Goal: Task Accomplishment & Management: Use online tool/utility

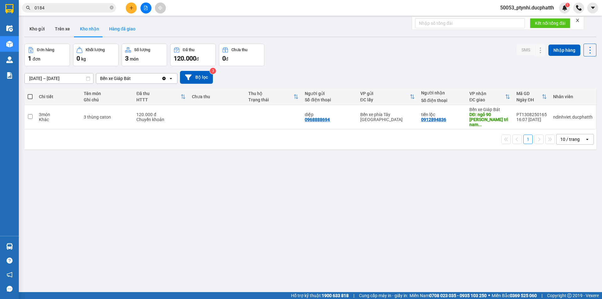
drag, startPoint x: 104, startPoint y: 26, endPoint x: 105, endPoint y: 29, distance: 3.7
click at [105, 26] on button "Hàng đã giao" at bounding box center [122, 28] width 36 height 15
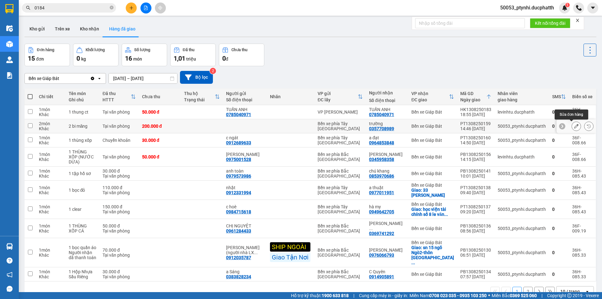
click at [574, 128] on icon at bounding box center [576, 126] width 4 height 4
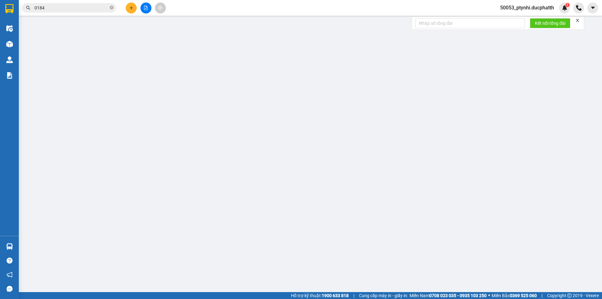
type input "0357708989"
type input "trường"
type input "200.000"
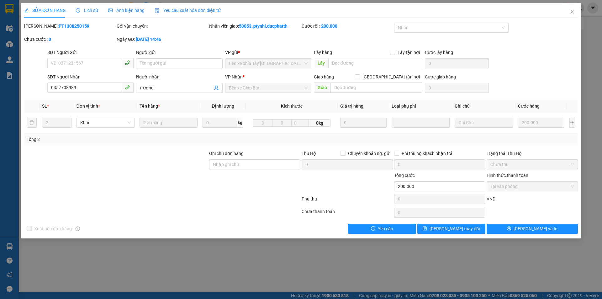
click at [82, 9] on span "Lịch sử" at bounding box center [87, 10] width 22 height 5
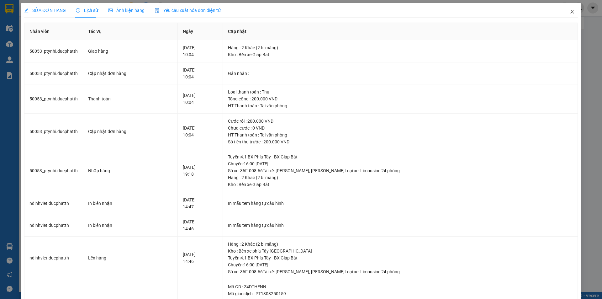
click at [568, 15] on span "Close" at bounding box center [573, 12] width 18 height 18
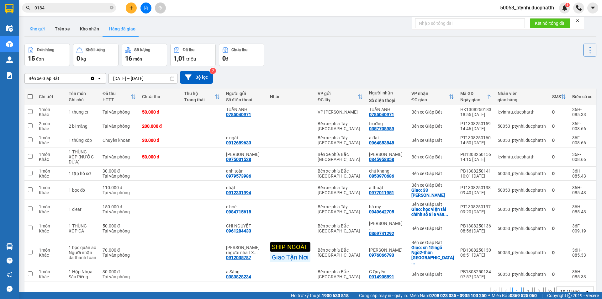
click at [29, 27] on button "Kho gửi" at bounding box center [36, 28] width 25 height 15
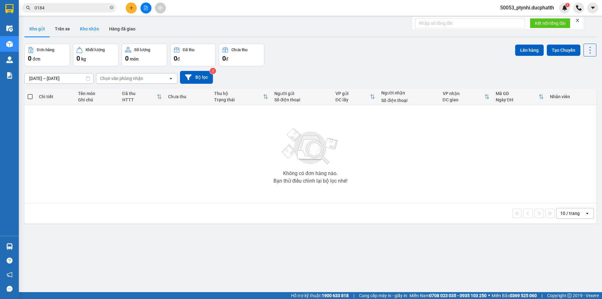
click at [82, 31] on button "Kho nhận" at bounding box center [89, 28] width 29 height 15
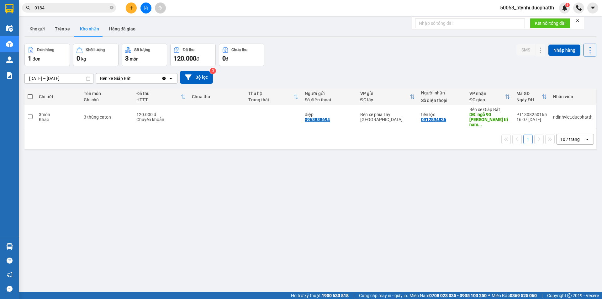
click at [154, 225] on div "ver 1.8.138 Kho gửi Trên xe Kho nhận Hàng đã giao Đơn hàng 1 đơn Khối lượng 0 k…" at bounding box center [310, 168] width 577 height 299
click at [125, 31] on button "Hàng đã giao" at bounding box center [122, 28] width 36 height 15
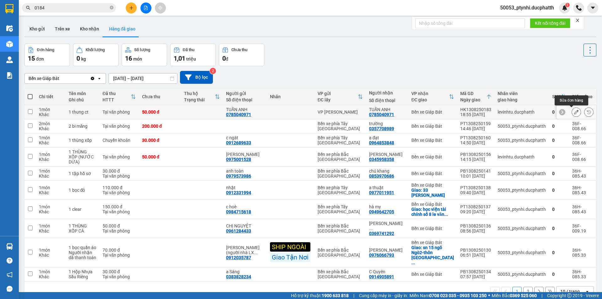
click at [574, 112] on icon at bounding box center [576, 112] width 4 height 4
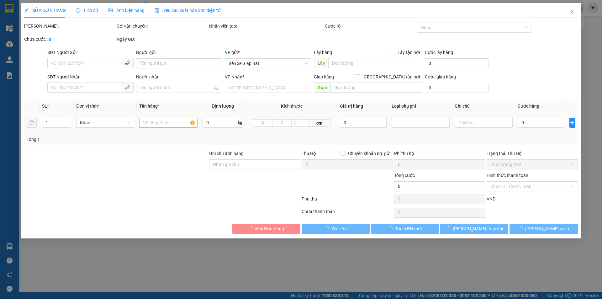
type input "0785040971"
type input "TUẤN ANH"
type input "0785040971"
type input "TUẤN ANH"
type input "50.000"
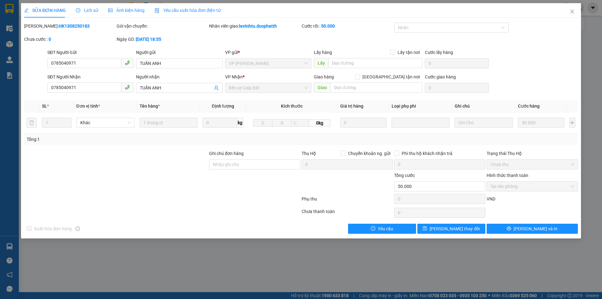
click at [85, 11] on span "Lịch sử" at bounding box center [87, 10] width 22 height 5
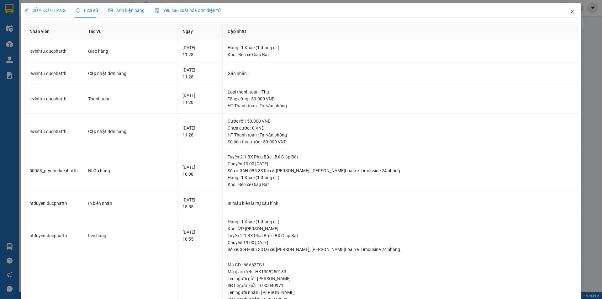
click at [568, 15] on span "Close" at bounding box center [573, 12] width 18 height 18
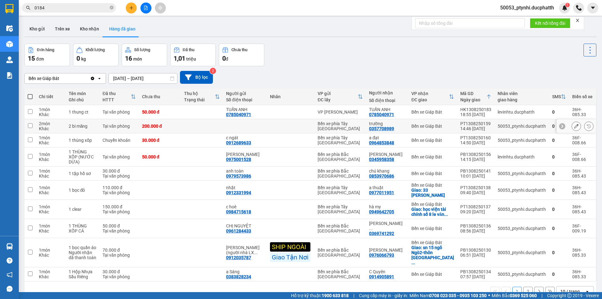
click at [572, 125] on button at bounding box center [576, 126] width 9 height 11
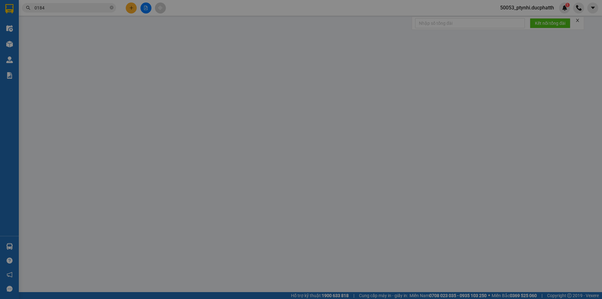
type input "0357708989"
type input "trường"
type input "200.000"
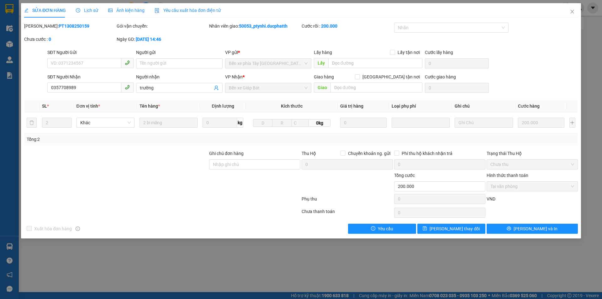
drag, startPoint x: 73, startPoint y: 2, endPoint x: 79, endPoint y: 3, distance: 5.9
click at [78, 3] on div "SỬA ĐƠN HÀNG Lịch sử Ảnh kiện hàng Yêu cầu xuất hóa đơn điện tử Total Paid Fee …" at bounding box center [301, 149] width 602 height 299
click at [85, 9] on span "Lịch sử" at bounding box center [87, 10] width 22 height 5
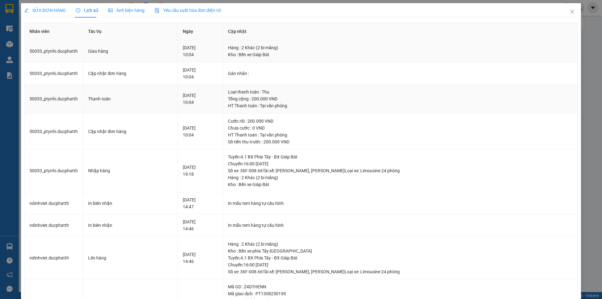
drag, startPoint x: 113, startPoint y: 112, endPoint x: 239, endPoint y: 61, distance: 136.2
click at [113, 112] on td "Thanh toán" at bounding box center [130, 98] width 95 height 29
click at [558, 11] on div "SỬA ĐƠN HÀNG Lịch sử Ảnh kiện hàng Yêu cầu xuất hóa đơn điện tử" at bounding box center [301, 10] width 554 height 14
click at [570, 11] on icon "close" at bounding box center [572, 11] width 5 height 5
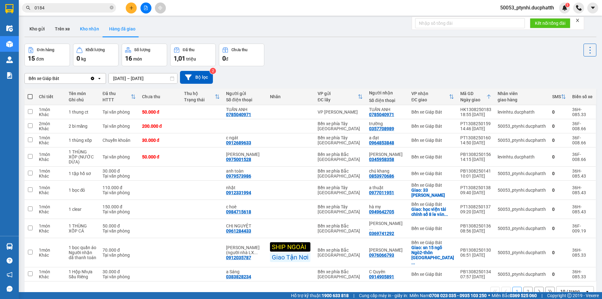
click at [78, 27] on button "Kho nhận" at bounding box center [89, 28] width 29 height 15
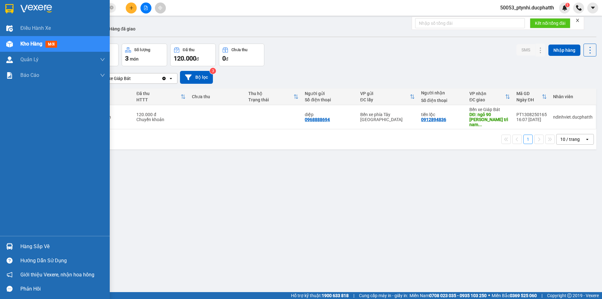
click at [26, 248] on div "Hàng sắp về" at bounding box center [62, 246] width 85 height 9
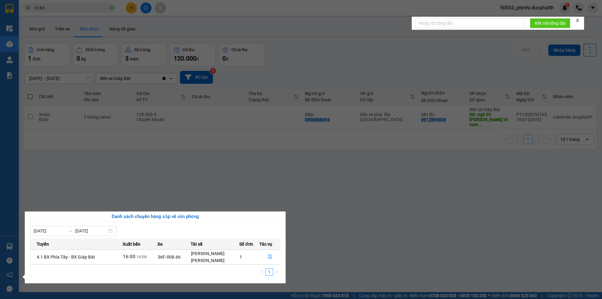
drag, startPoint x: 367, startPoint y: 204, endPoint x: 357, endPoint y: 198, distance: 11.7
click at [373, 204] on section "Kết quả tìm kiếm ( 42 ) Bộ lọc Mã ĐH Trạng thái Món hàng Thu hộ Tổng cước Chưa …" at bounding box center [301, 149] width 602 height 299
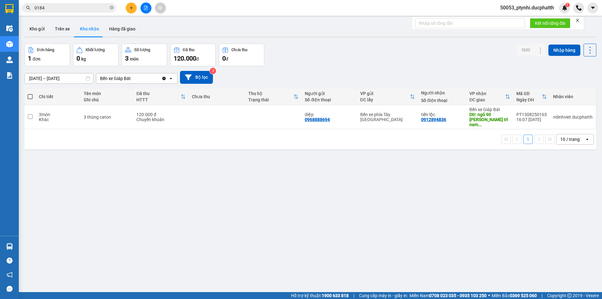
click at [67, 203] on div "ver 1.8.138 Kho gửi Trên xe Kho nhận Hàng đã giao Đơn hàng 1 đơn Khối lượng 0 k…" at bounding box center [310, 168] width 577 height 299
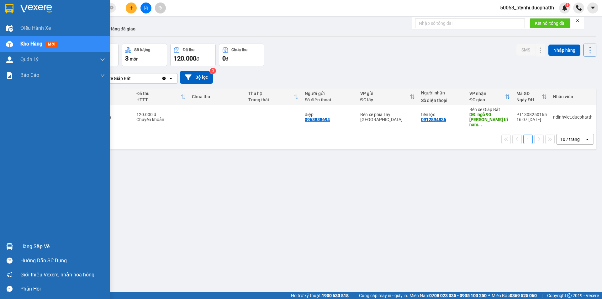
click at [24, 243] on div "Hàng sắp về" at bounding box center [62, 246] width 85 height 9
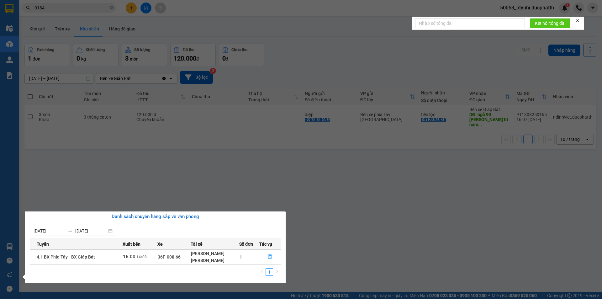
click at [109, 192] on section "Kết quả tìm kiếm ( 42 ) Bộ lọc Mã ĐH Trạng thái Món hàng Thu hộ Tổng cước Chưa …" at bounding box center [301, 149] width 602 height 299
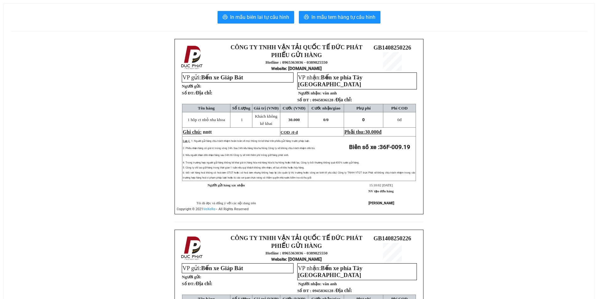
click at [95, 162] on div "CÔNG TY TNHH VẬN TẢI QUỐC TẾ ĐỨC PHÁT PHIẾU GỬI HÀNG Hotline : 0965363036 - 038…" at bounding box center [299, 229] width 576 height 381
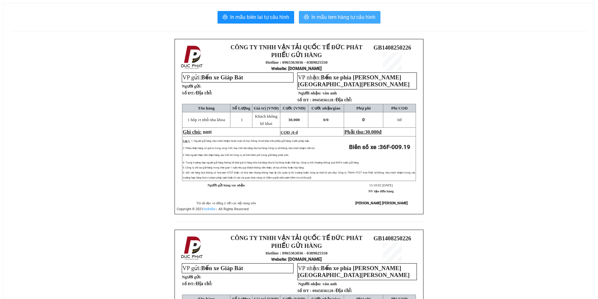
click at [342, 18] on span "In mẫu tem hàng tự cấu hình" at bounding box center [343, 17] width 64 height 8
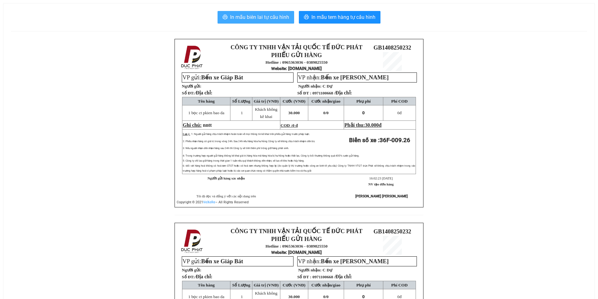
click at [252, 15] on span "In mẫu biên lai tự cấu hình" at bounding box center [259, 17] width 59 height 8
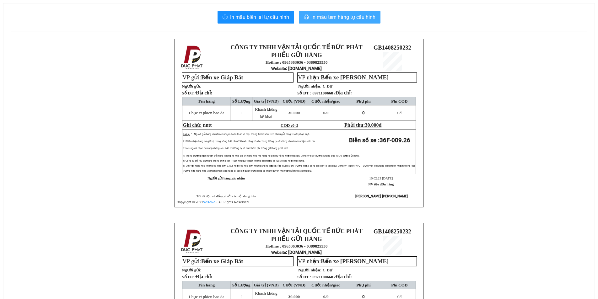
click at [339, 16] on span "In mẫu tem hàng tự cấu hình" at bounding box center [343, 17] width 64 height 8
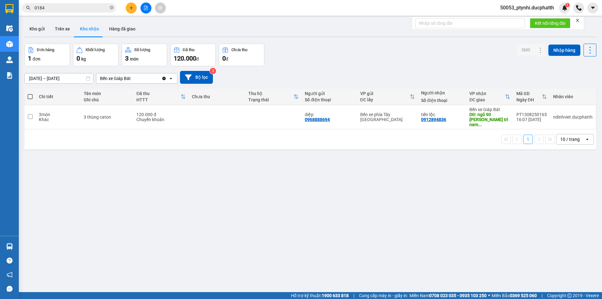
click at [404, 152] on div "ver 1.8.138 Kho gửi Trên xe Kho nhận Hàng đã giao Đơn hàng 1 đơn Khối lượng 0 k…" at bounding box center [310, 168] width 577 height 299
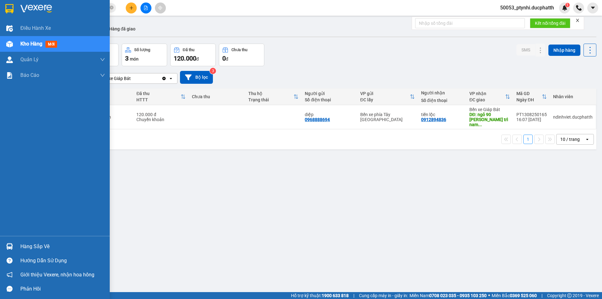
click at [18, 238] on div "Hàng sắp về Hướng dẫn sử dụng Giới thiệu Vexere, nhận hoa hồng Phản hồi" at bounding box center [55, 266] width 110 height 60
click at [20, 243] on div "Hàng sắp về" at bounding box center [55, 246] width 110 height 14
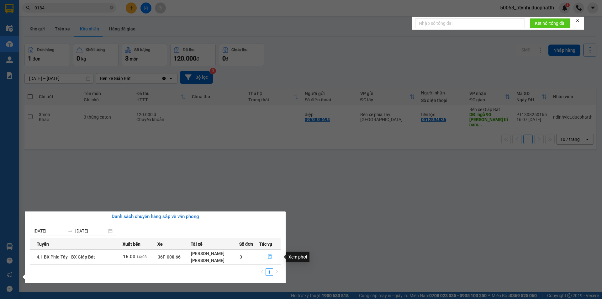
click at [270, 256] on icon "file-done" at bounding box center [270, 256] width 4 height 4
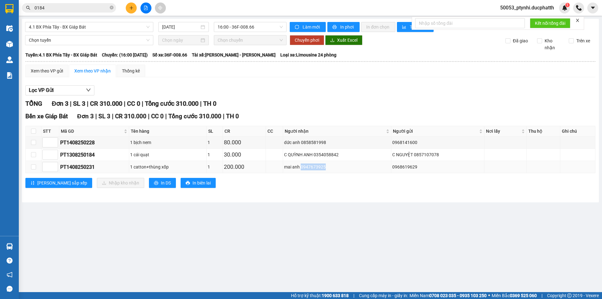
drag, startPoint x: 302, startPoint y: 166, endPoint x: 327, endPoint y: 167, distance: 24.8
click at [327, 167] on div "mai anh 0947673925" at bounding box center [337, 166] width 106 height 7
copy div "0947673925"
click at [80, 8] on input "0184" at bounding box center [72, 7] width 74 height 7
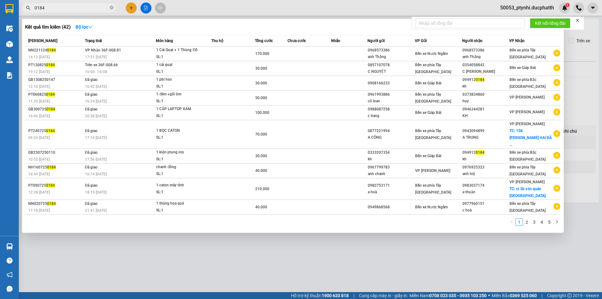
click at [80, 8] on input "0184" at bounding box center [72, 7] width 74 height 7
paste input "947673925"
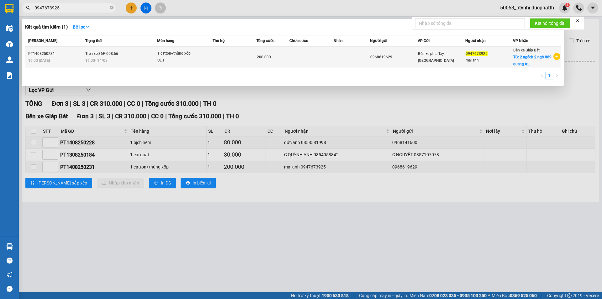
type input "0947673925"
click at [212, 57] on span "1 catton+thùng xốp SL: 1" at bounding box center [184, 56] width 55 height 13
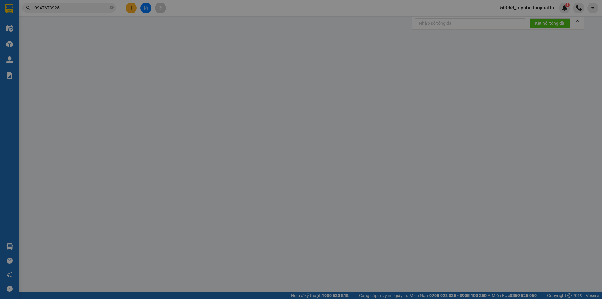
type input "0968619629"
type input "0947673925"
type input "mai anh"
checkbox input "true"
type input "2 ngách 2 ngỏ 889 quang trung quân [GEOGRAPHIC_DATA]"
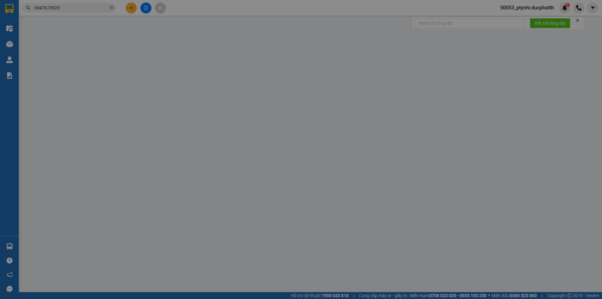
type input "200.000"
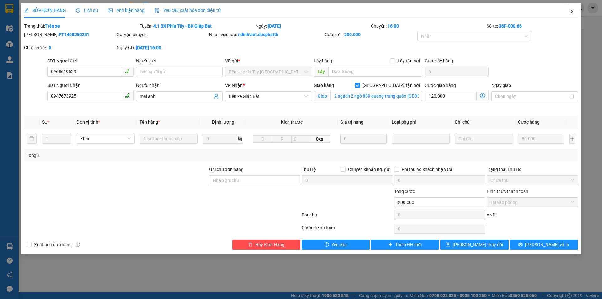
click at [576, 11] on span "Close" at bounding box center [573, 12] width 18 height 18
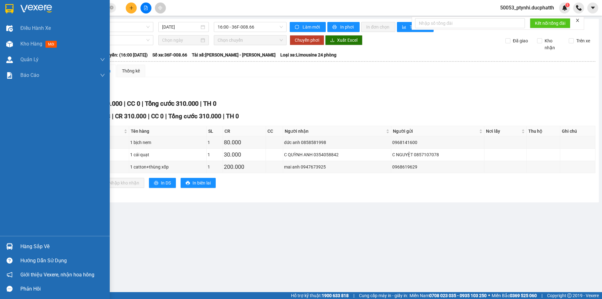
click at [2, 242] on div "Hàng sắp về" at bounding box center [55, 246] width 110 height 14
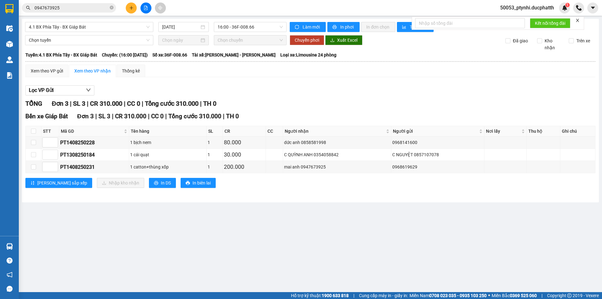
click at [311, 180] on section "Kết quả tìm kiếm ( 1 ) Bộ lọc Mã ĐH Trạng thái Món hàng Thu hộ Tổng cước Chưa c…" at bounding box center [301, 149] width 602 height 299
drag, startPoint x: 301, startPoint y: 142, endPoint x: 337, endPoint y: 142, distance: 35.1
click at [337, 142] on div "dức anh 0858581998" at bounding box center [337, 142] width 106 height 7
copy div "0858581998"
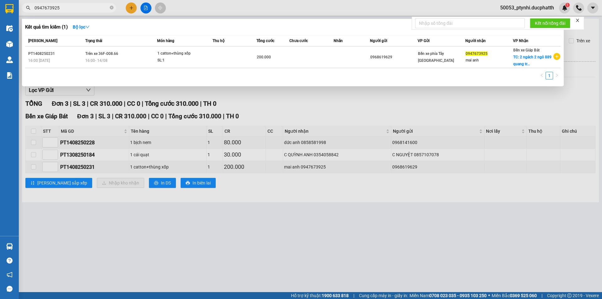
click at [79, 10] on input "0947673925" at bounding box center [72, 7] width 74 height 7
click at [80, 10] on input "0947673925" at bounding box center [72, 7] width 74 height 7
paste input "858581998"
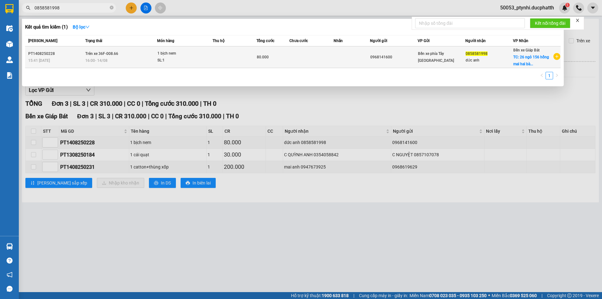
type input "0858581998"
click at [297, 52] on td at bounding box center [312, 57] width 44 height 22
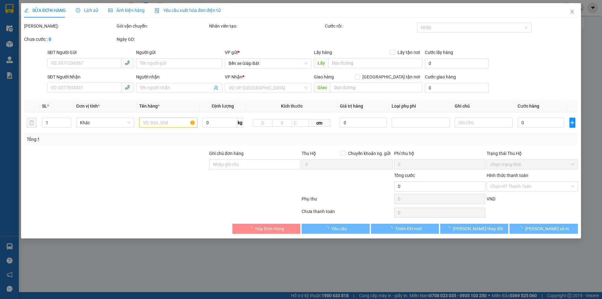
type input "0968141600"
type input "0858581998"
type input "dức anh"
checkbox input "true"
type input "26 ngỏ 156 hồng mai hai bà trưng [GEOGRAPHIC_DATA]"
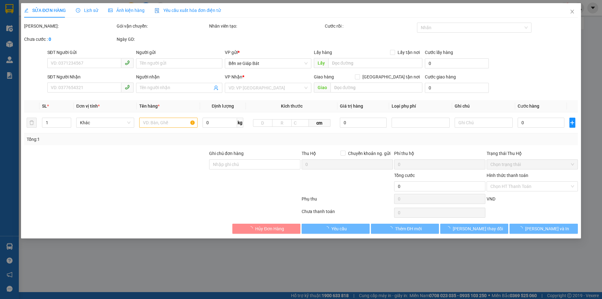
type input "80.000"
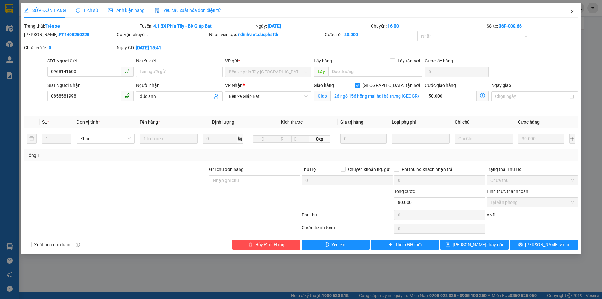
click at [573, 7] on span "Close" at bounding box center [573, 12] width 18 height 18
